Goal: Information Seeking & Learning: Learn about a topic

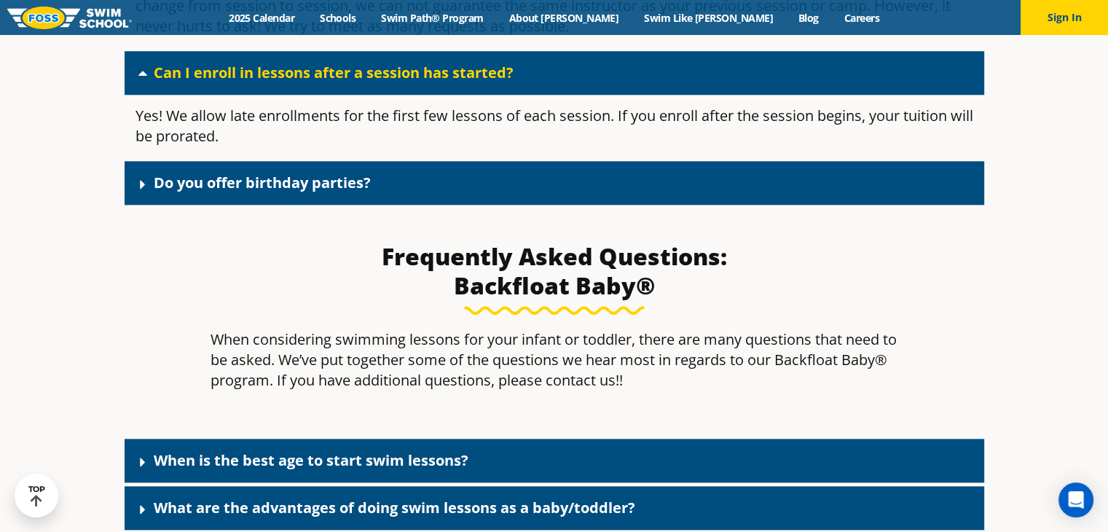
scroll to position [1676, 0]
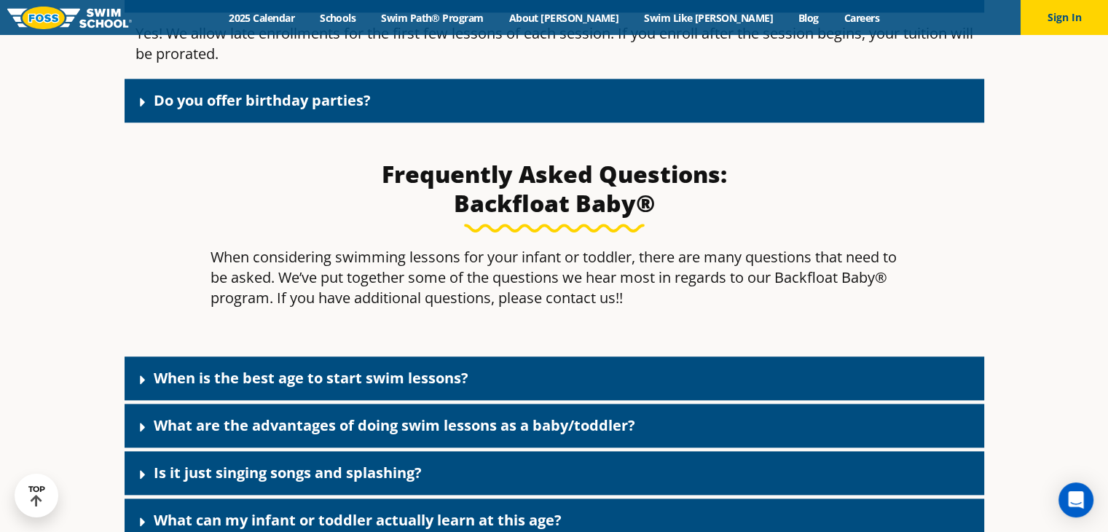
click at [296, 96] on link "Do you offer birthday parties?" at bounding box center [262, 100] width 217 height 20
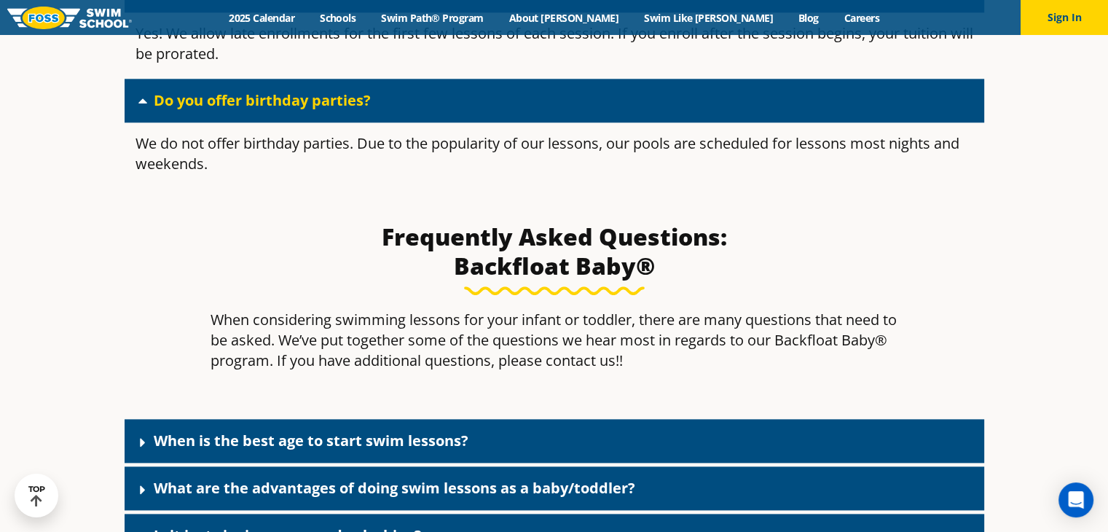
click at [296, 97] on link "Do you offer birthday parties?" at bounding box center [262, 100] width 217 height 20
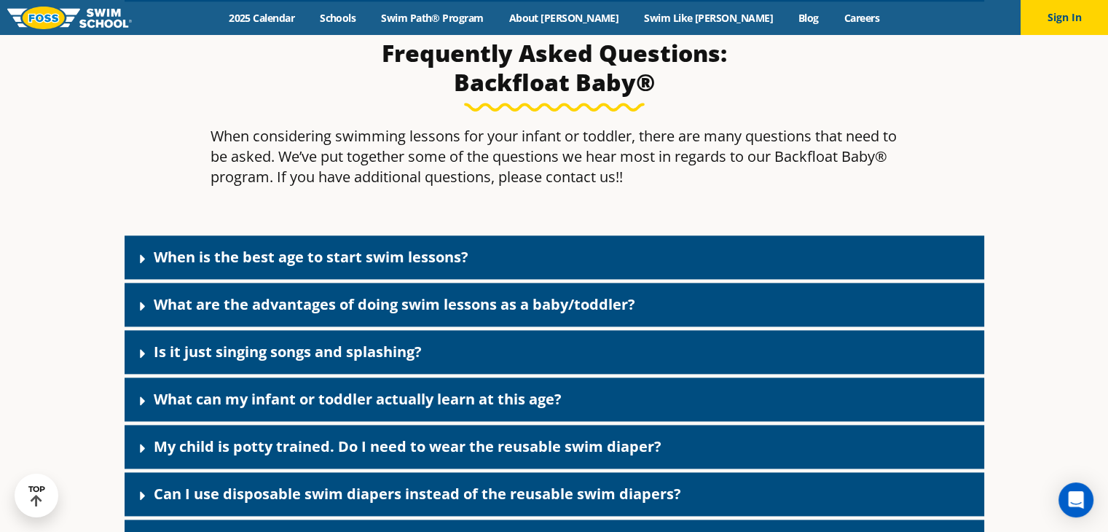
scroll to position [1822, 0]
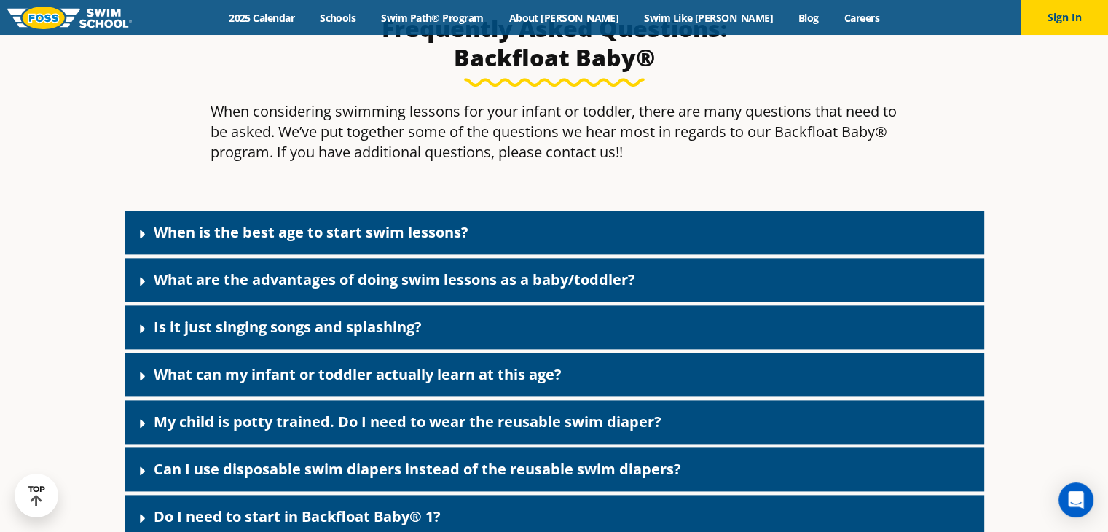
click at [334, 222] on link "When is the best age to start swim lessons?" at bounding box center [311, 232] width 315 height 20
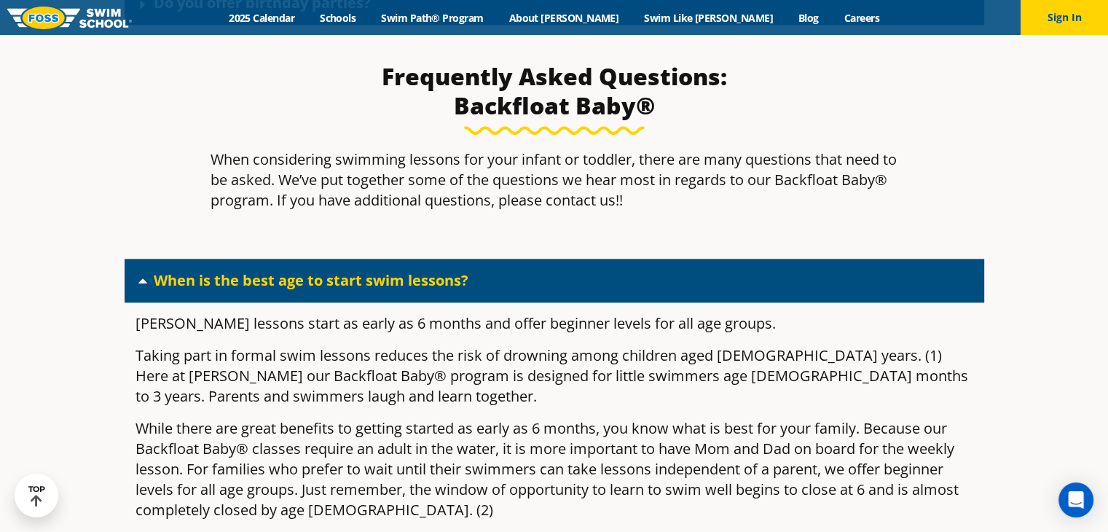
scroll to position [1749, 0]
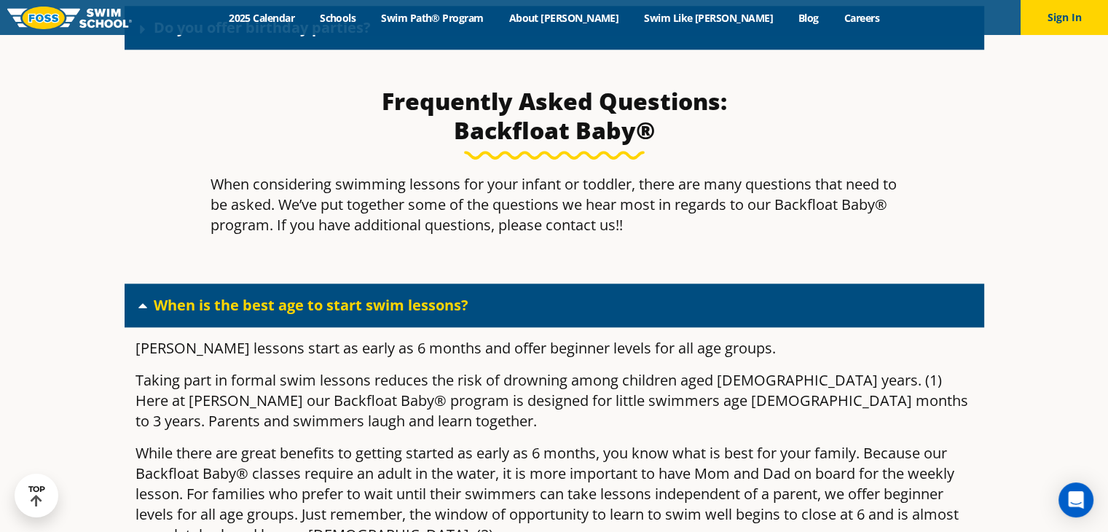
click at [251, 222] on p "When considering swimming lessons for your infant or toddler, there are many qu…" at bounding box center [555, 204] width 688 height 61
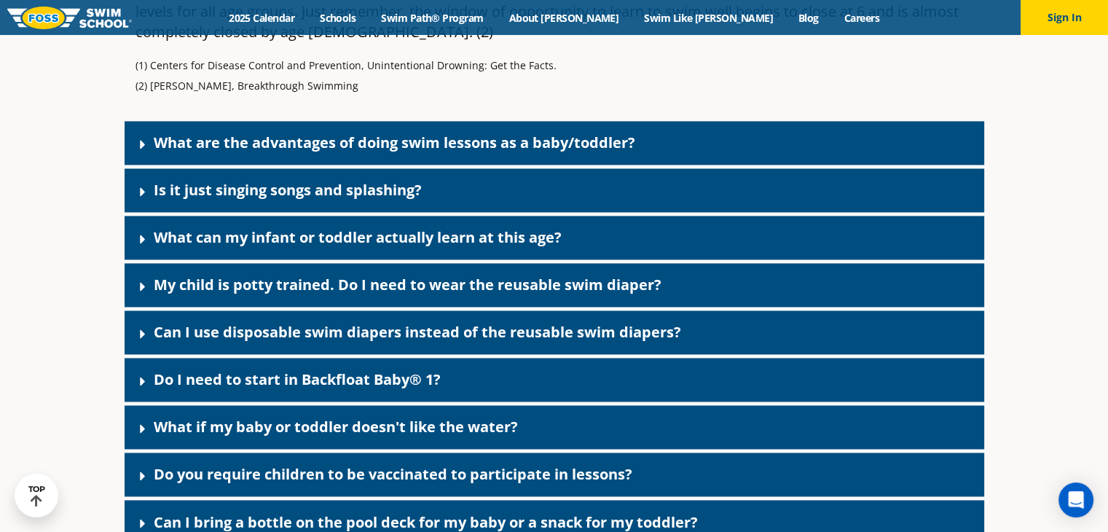
scroll to position [2259, 0]
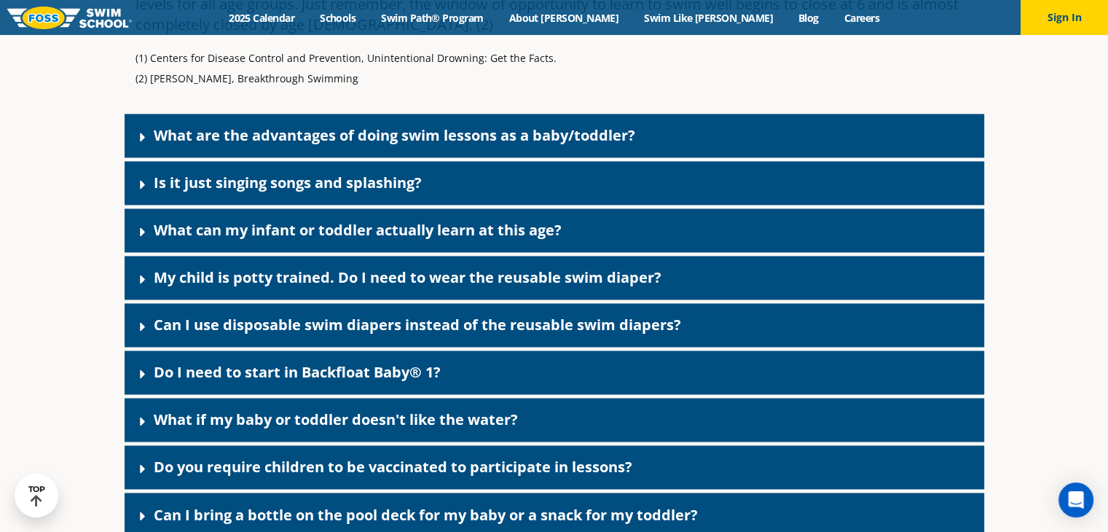
click at [520, 136] on link "What are the advantages of doing swim lessons as a baby/toddler?" at bounding box center [395, 135] width 482 height 20
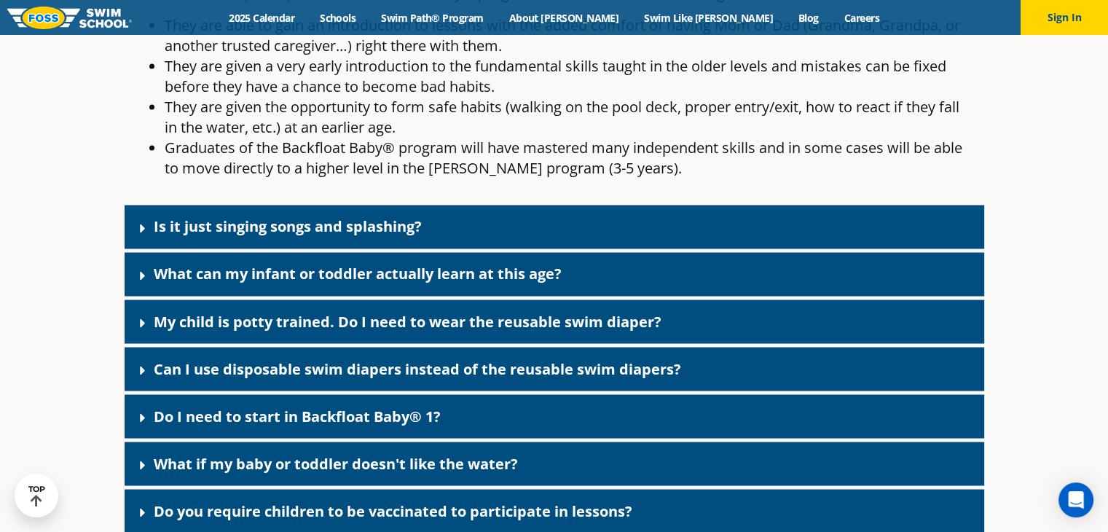
scroll to position [2477, 0]
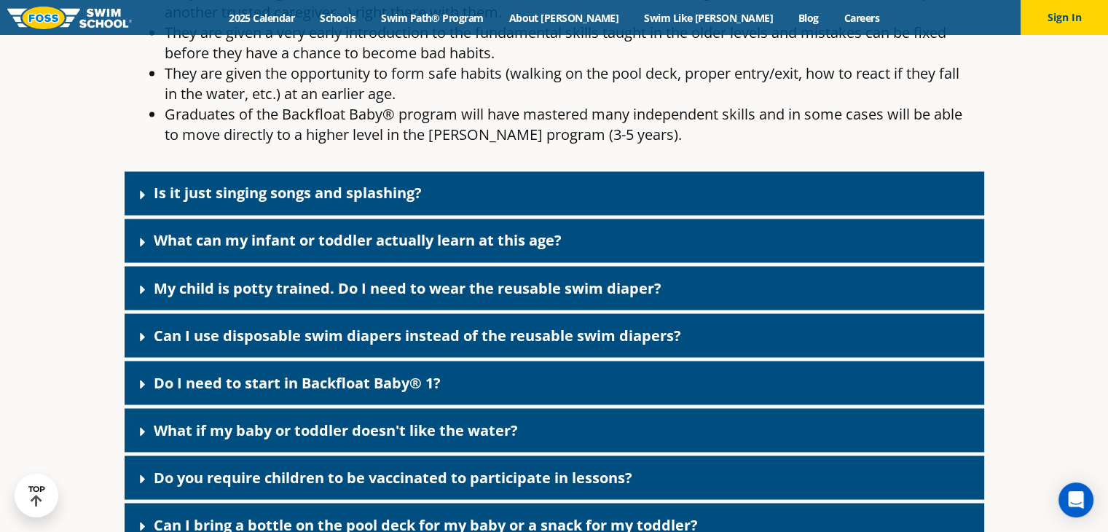
click at [411, 181] on div "Is it just singing songs and splashing?" at bounding box center [555, 193] width 860 height 44
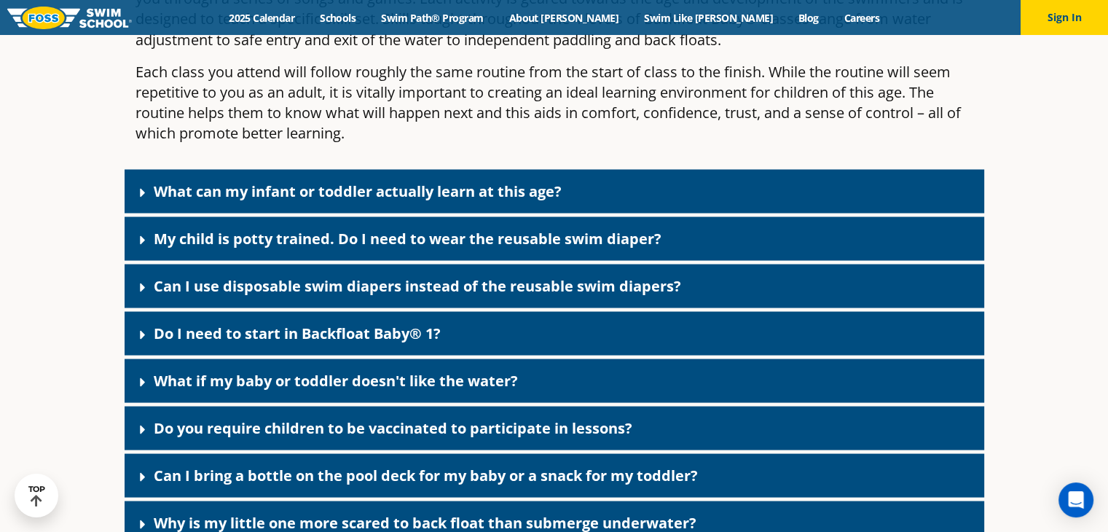
scroll to position [2769, 0]
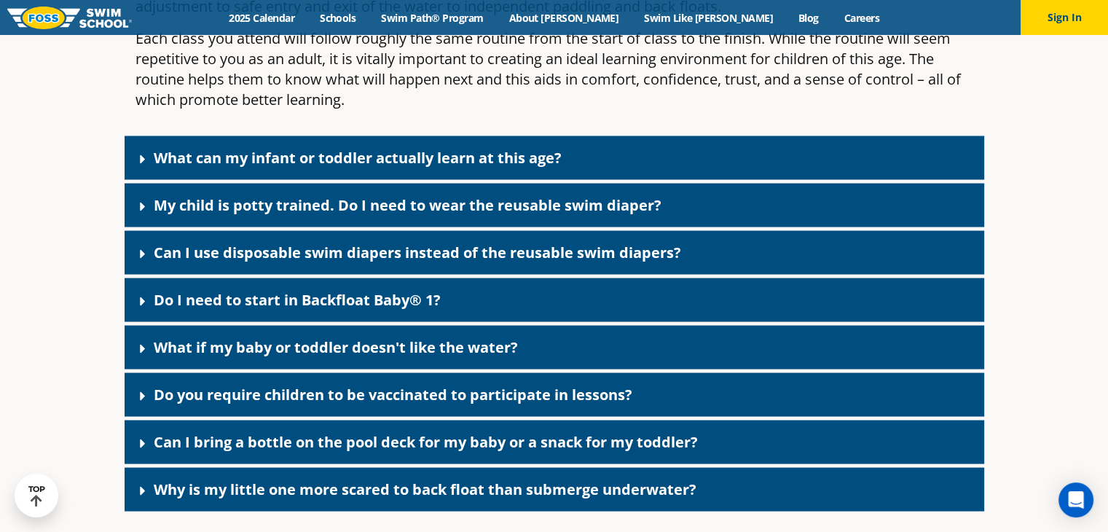
click at [426, 142] on div "What can my infant or toddler actually learn at this age?" at bounding box center [555, 158] width 860 height 44
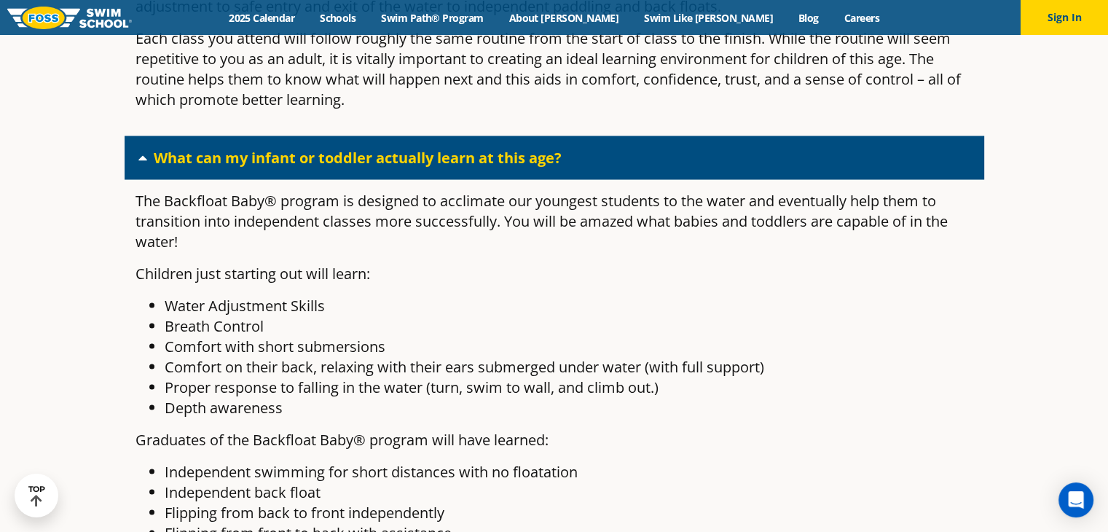
click at [425, 142] on div "What can my infant or toddler actually learn at this age?" at bounding box center [555, 158] width 860 height 44
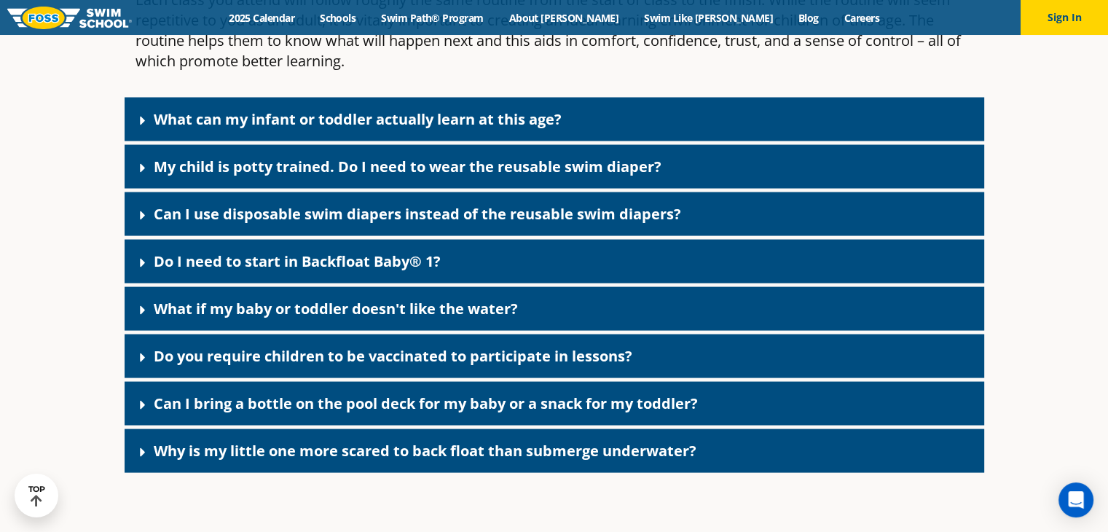
scroll to position [2842, 0]
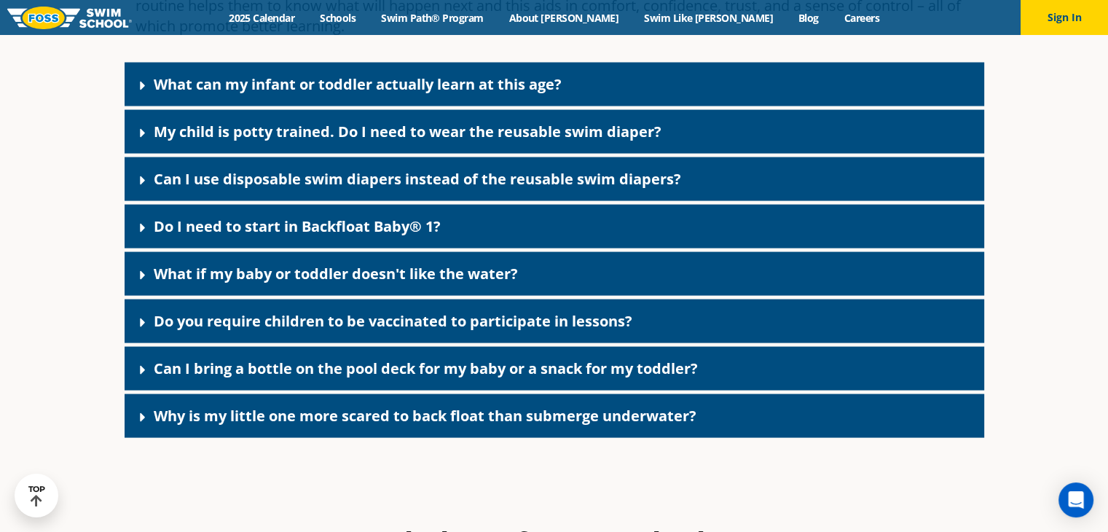
click at [493, 84] on link "What can my infant or toddler actually learn at this age?" at bounding box center [358, 84] width 408 height 20
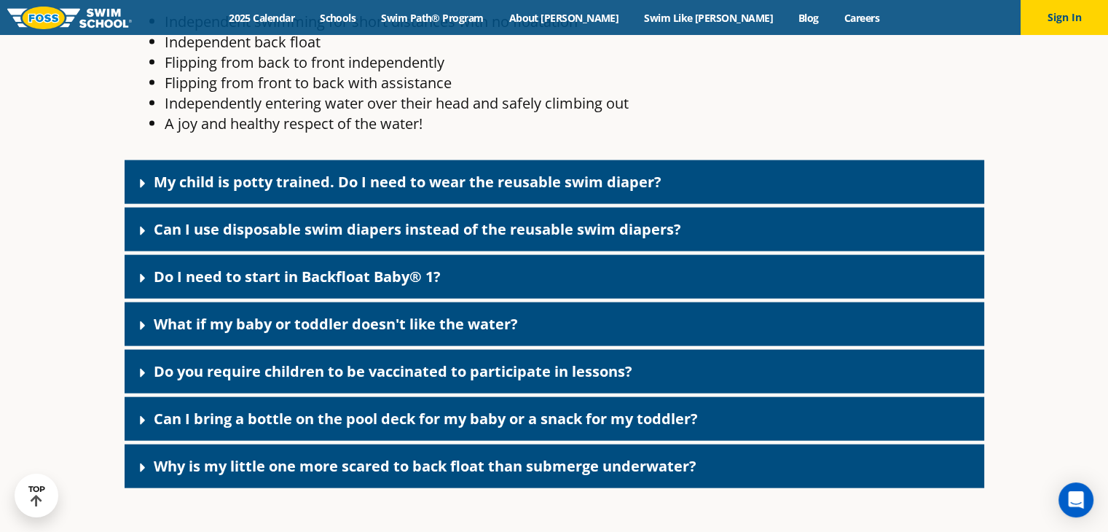
scroll to position [3352, 0]
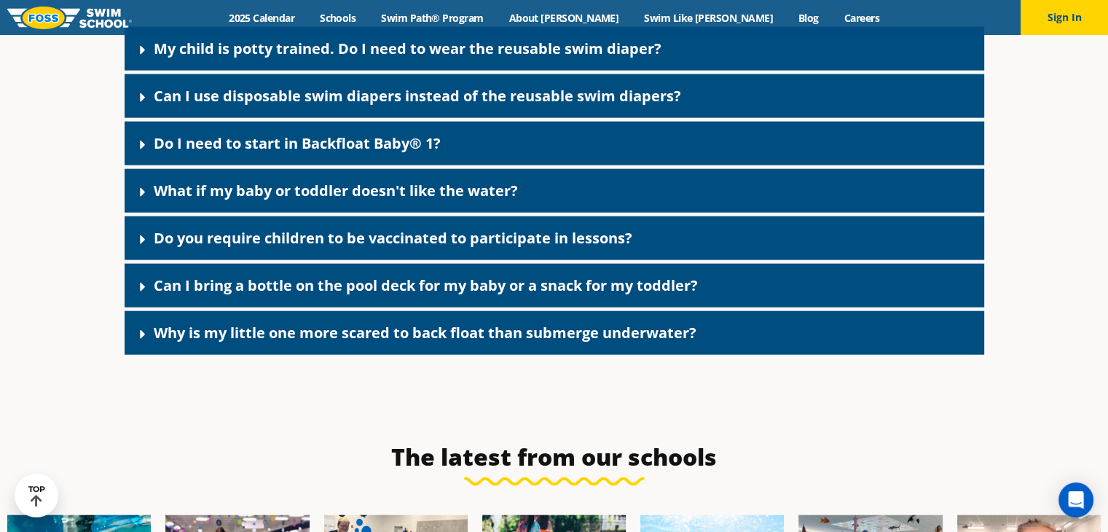
click at [410, 54] on link "My child is potty trained. Do I need to wear the reusable swim diaper?" at bounding box center [408, 49] width 508 height 20
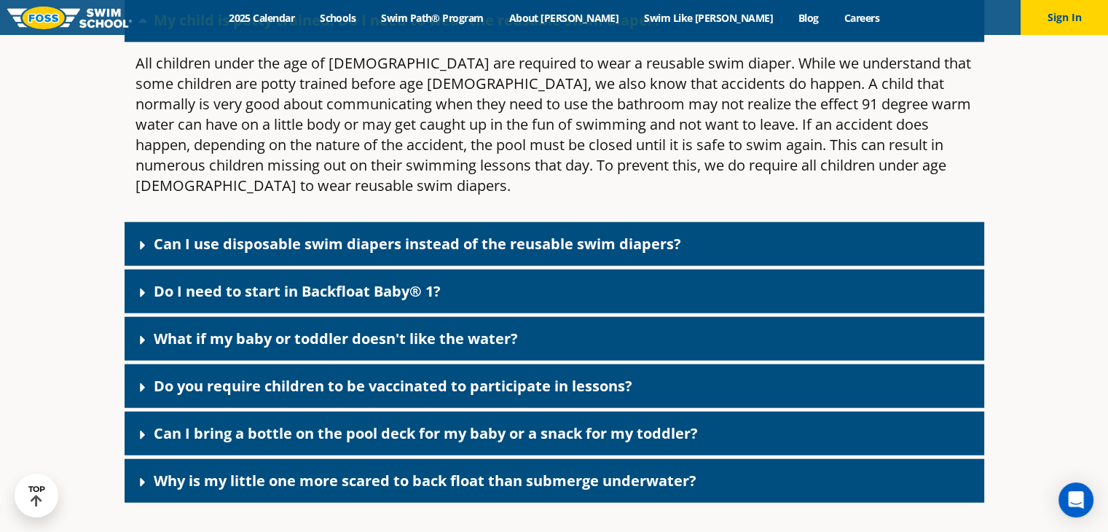
scroll to position [3425, 0]
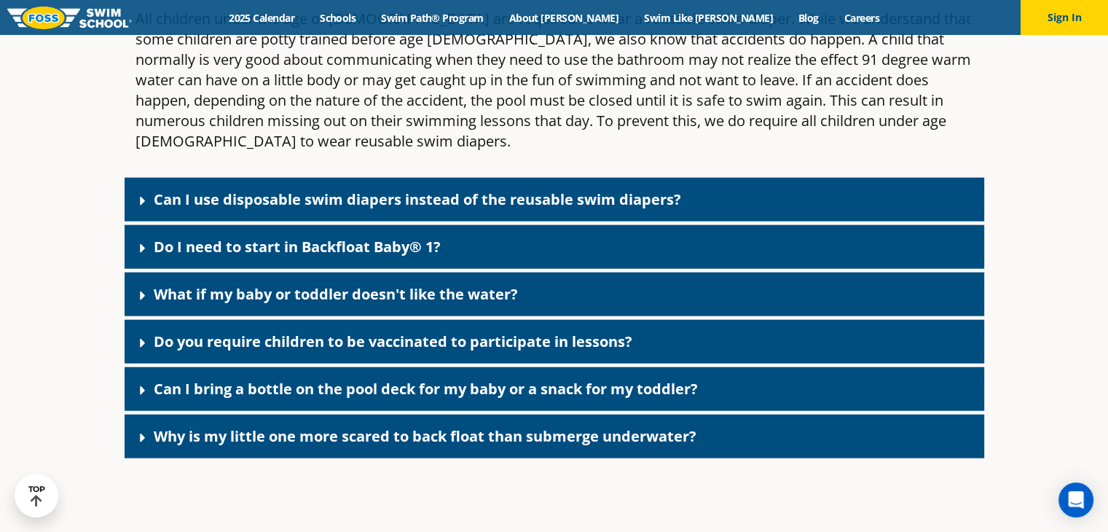
click at [522, 189] on link "Can I use disposable swim diapers instead of the reusable swim diapers?" at bounding box center [418, 199] width 528 height 20
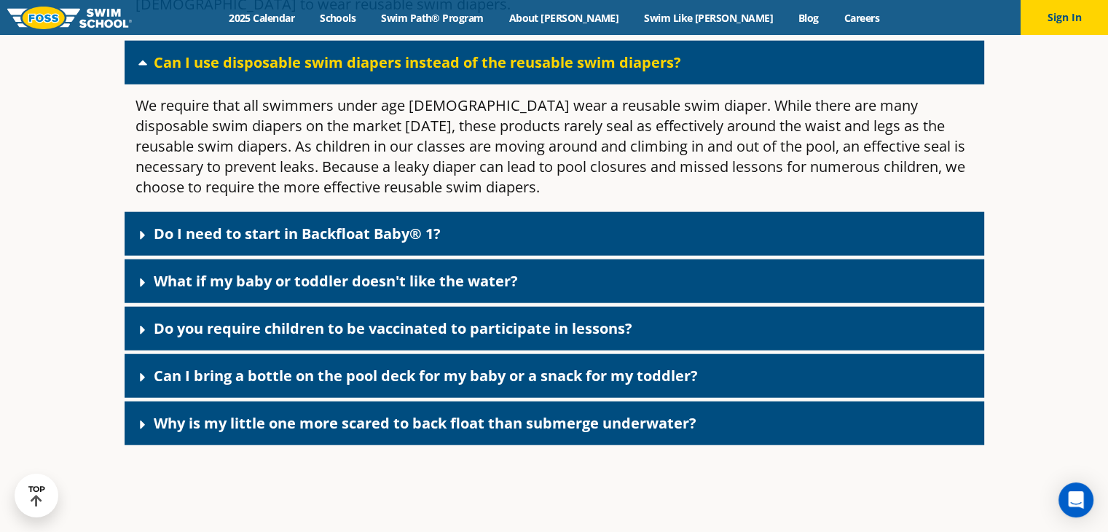
scroll to position [3570, 0]
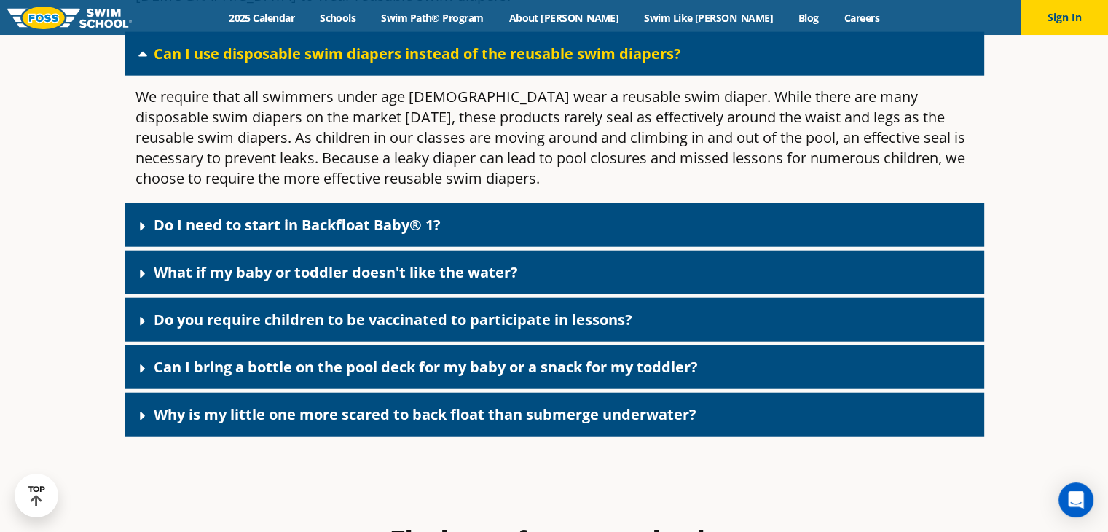
click at [630, 203] on div "Do I need to start in Backfloat Baby® 1?" at bounding box center [555, 225] width 860 height 44
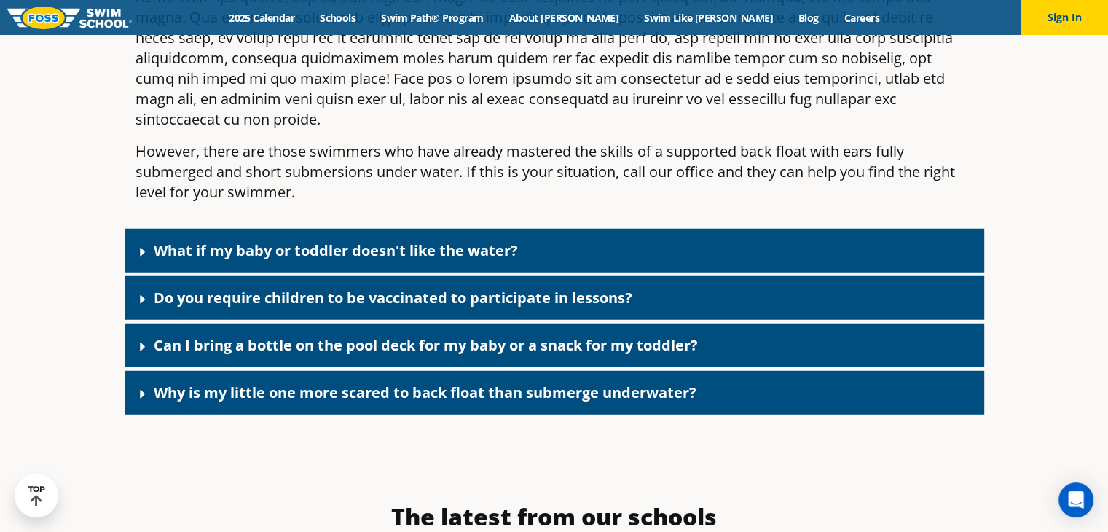
scroll to position [3935, 0]
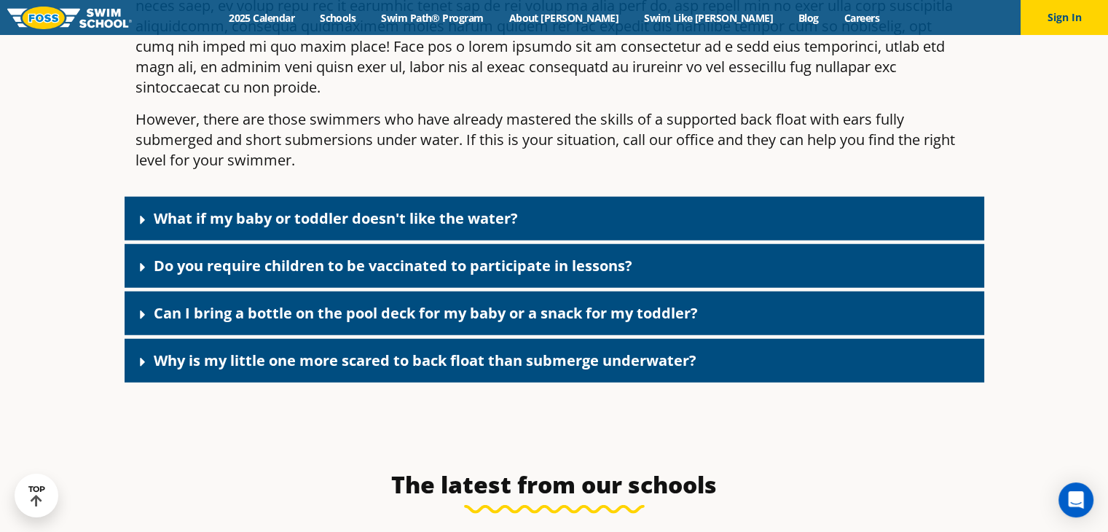
click at [568, 256] on link "Do you require children to be vaccinated to participate in lessons?" at bounding box center [393, 266] width 479 height 20
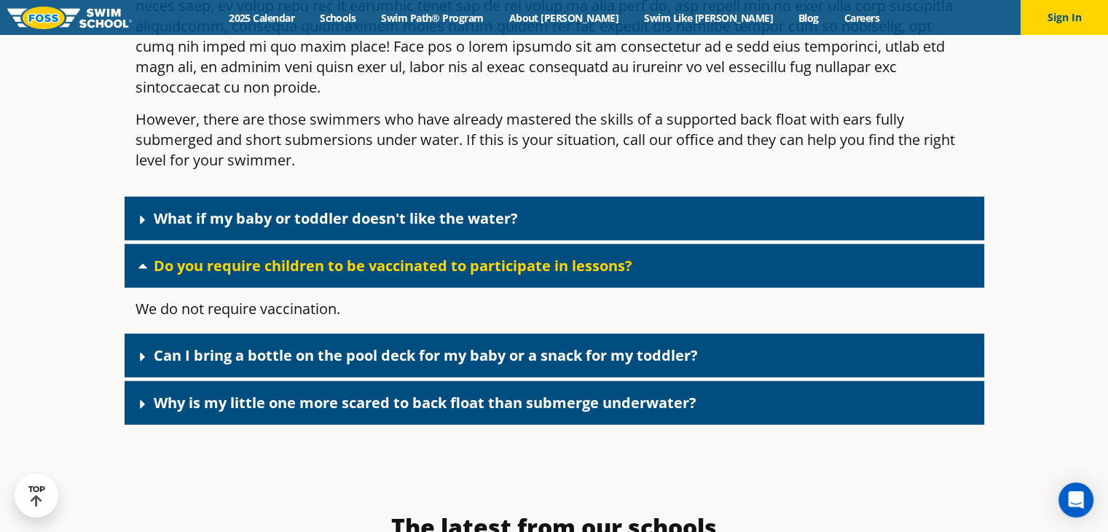
click at [568, 256] on link "Do you require children to be vaccinated to participate in lessons?" at bounding box center [393, 266] width 479 height 20
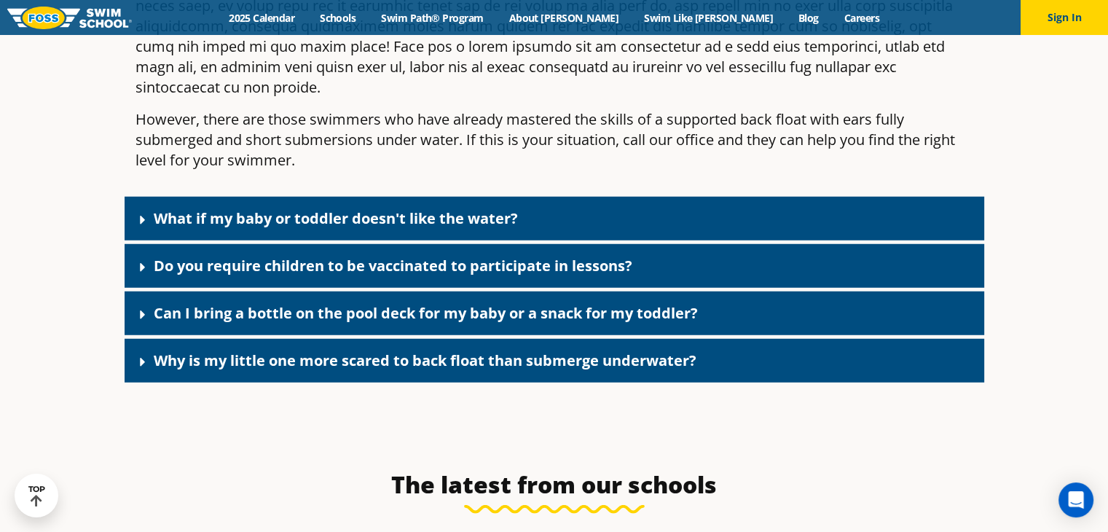
click at [530, 303] on link "Can I bring a bottle on the pool deck for my baby or a snack for my toddler?" at bounding box center [426, 313] width 544 height 20
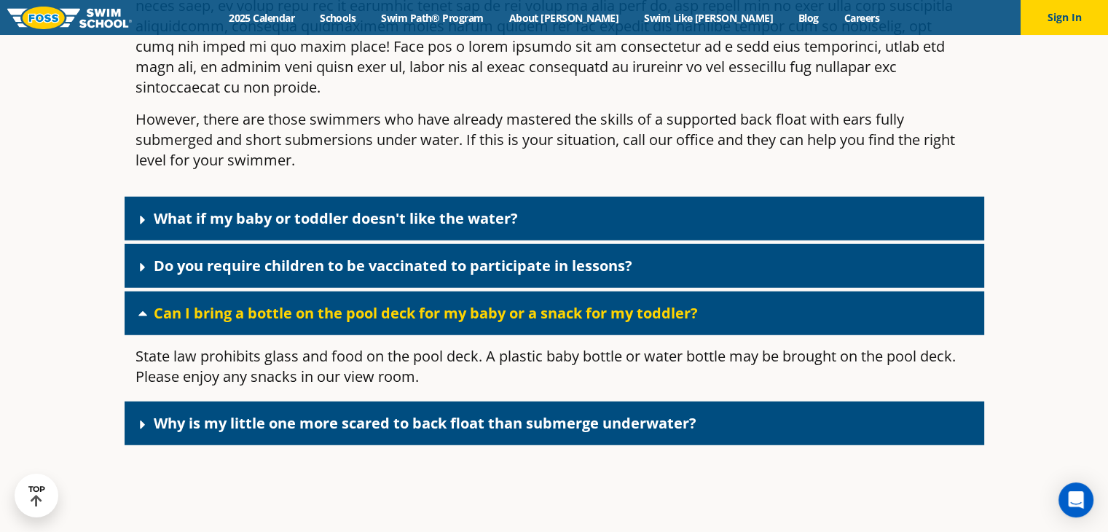
click at [556, 303] on link "Can I bring a bottle on the pool deck for my baby or a snack for my toddler?" at bounding box center [426, 313] width 544 height 20
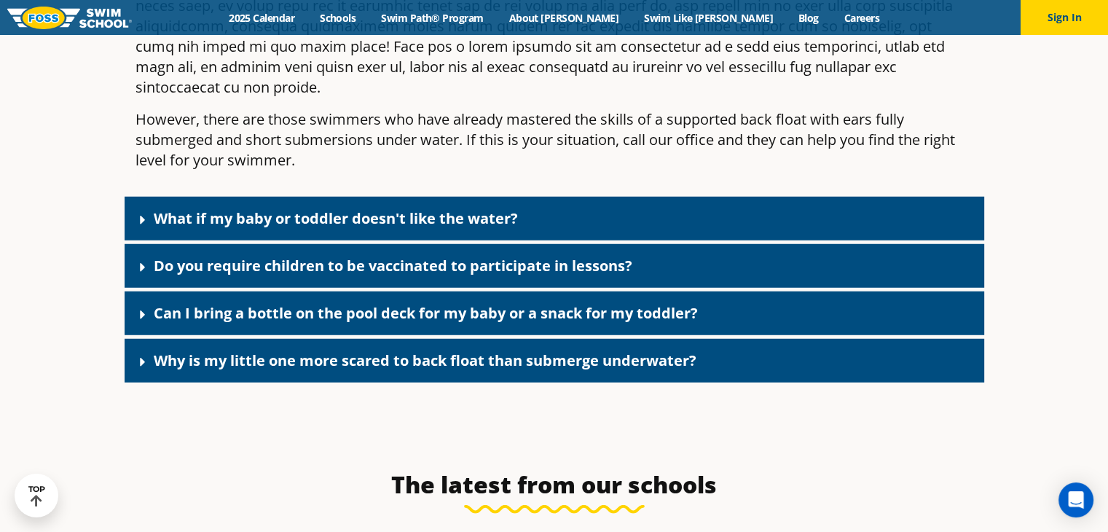
click at [514, 350] on link "Why is my little one more scared to back float than submerge underwater?" at bounding box center [425, 360] width 543 height 20
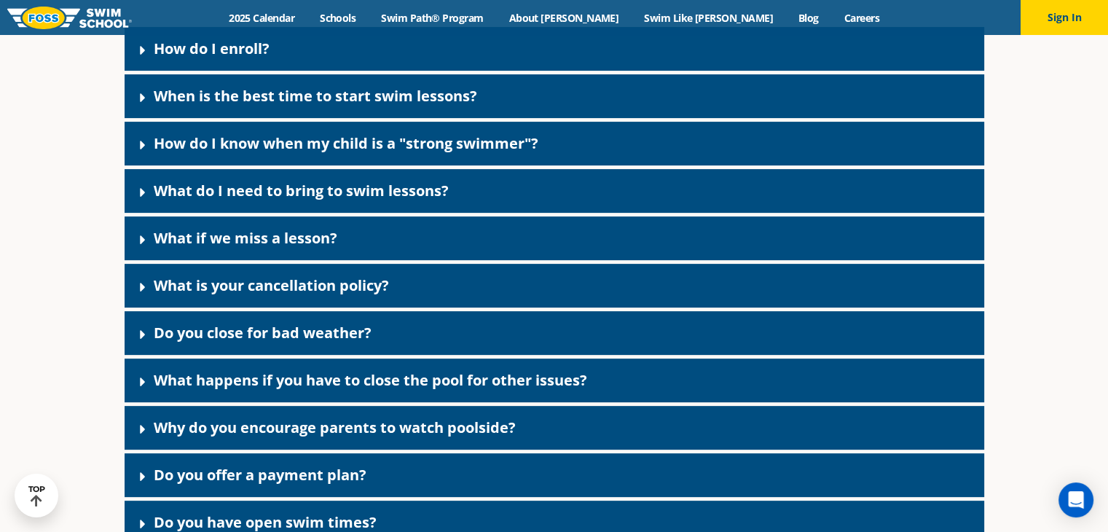
scroll to position [0, 0]
